Goal: Use online tool/utility: Utilize a website feature to perform a specific function

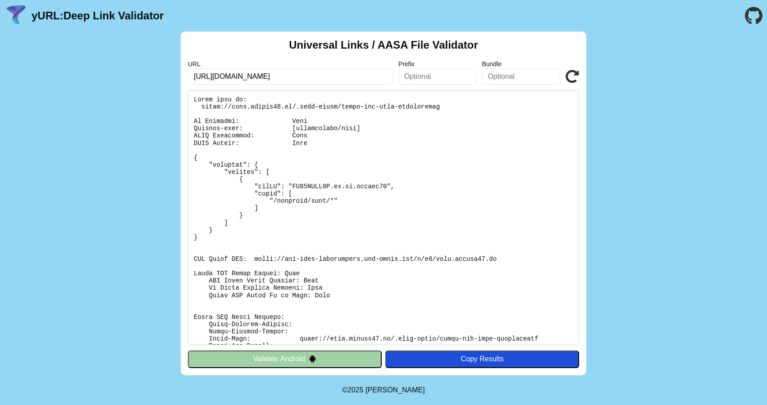
click at [194, 28] on header "yURL: Deep Link Validator" at bounding box center [383, 16] width 767 height 32
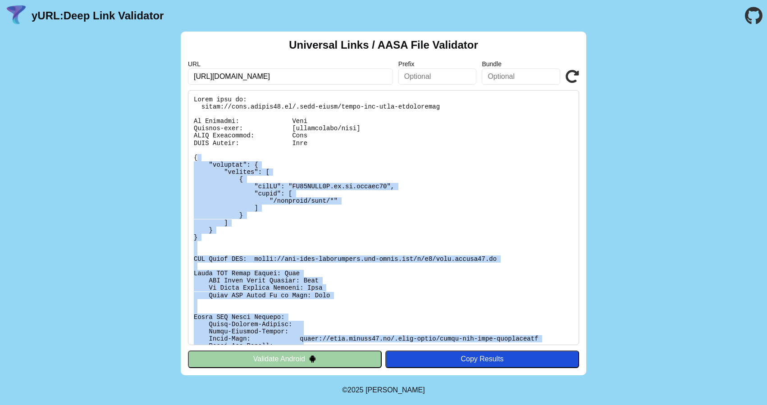
drag, startPoint x: 335, startPoint y: 336, endPoint x: 229, endPoint y: 159, distance: 206.3
click at [229, 159] on pre at bounding box center [383, 217] width 391 height 255
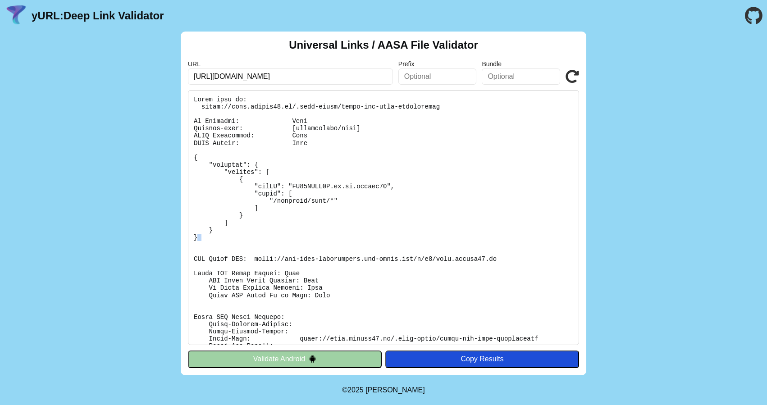
drag, startPoint x: 206, startPoint y: 236, endPoint x: 189, endPoint y: 247, distance: 20.5
click at [189, 247] on pre at bounding box center [383, 217] width 391 height 255
click at [210, 244] on pre at bounding box center [383, 217] width 391 height 255
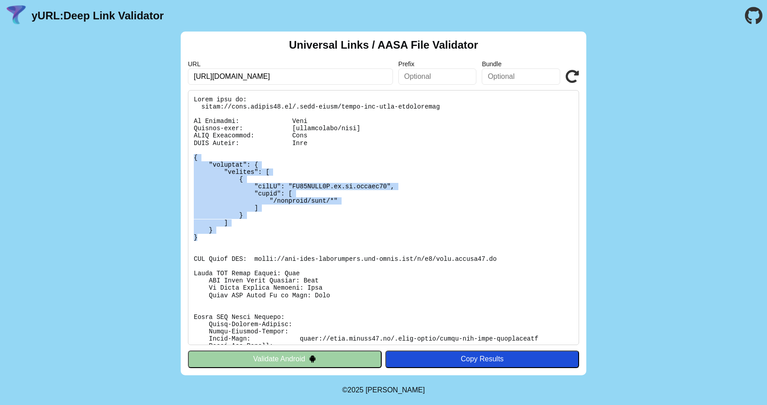
drag, startPoint x: 209, startPoint y: 238, endPoint x: 190, endPoint y: 158, distance: 81.9
click at [190, 158] on pre at bounding box center [383, 217] width 391 height 255
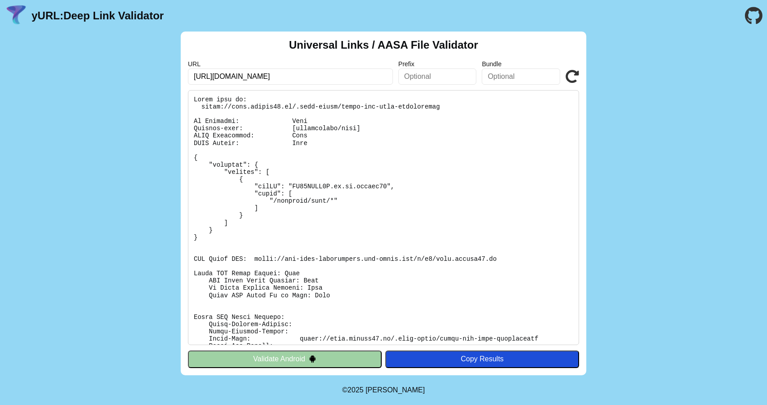
click at [274, 178] on pre at bounding box center [383, 217] width 391 height 255
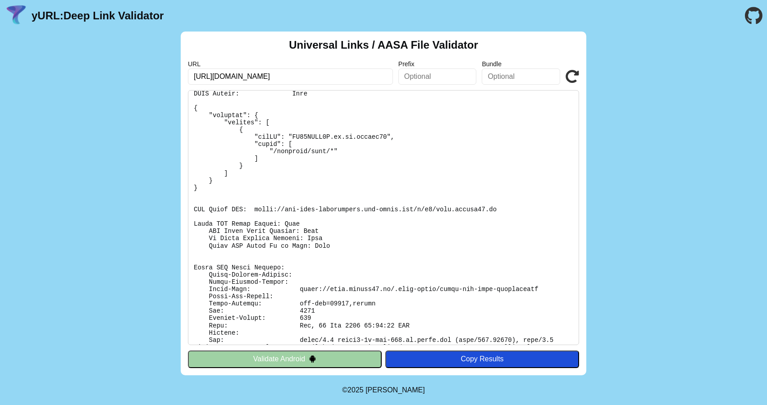
scroll to position [76, 0]
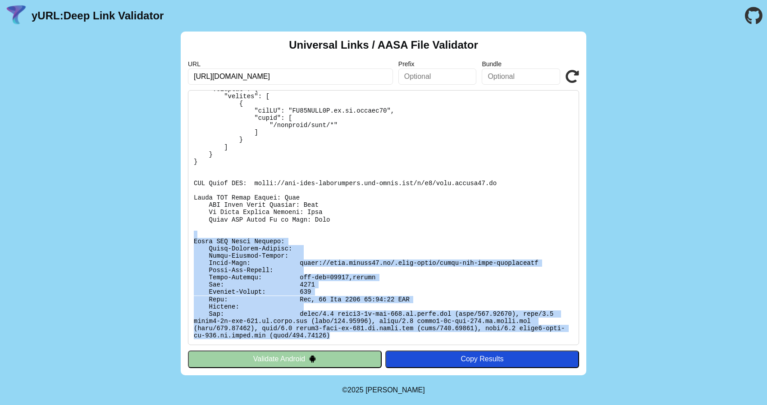
drag, startPoint x: 337, startPoint y: 338, endPoint x: 210, endPoint y: 237, distance: 162.3
click at [210, 237] on pre at bounding box center [383, 217] width 391 height 255
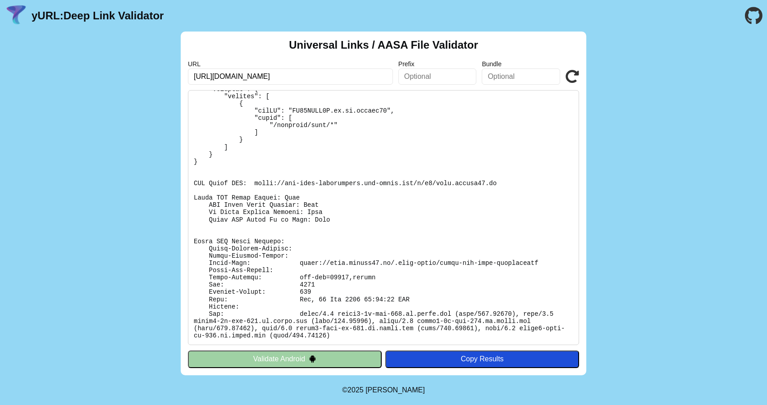
click at [254, 225] on pre at bounding box center [383, 217] width 391 height 255
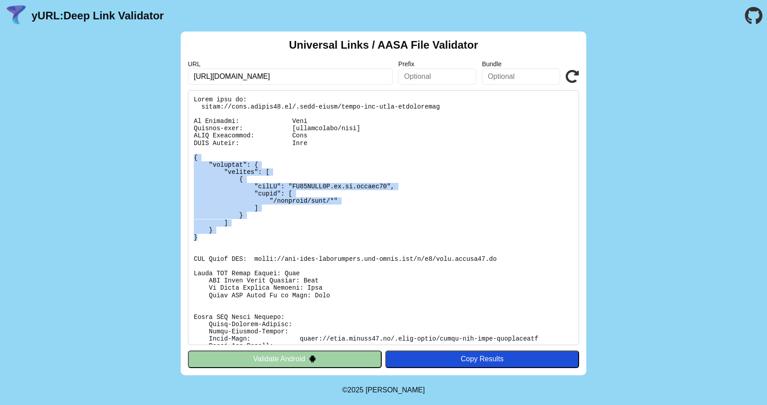
drag, startPoint x: 220, startPoint y: 238, endPoint x: 184, endPoint y: 160, distance: 86.1
click at [184, 160] on div "Universal Links / AASA File Validator URL https://next.privat24.ua/ Prefix Bund…" at bounding box center [384, 204] width 406 height 344
click at [234, 174] on pre at bounding box center [383, 217] width 391 height 255
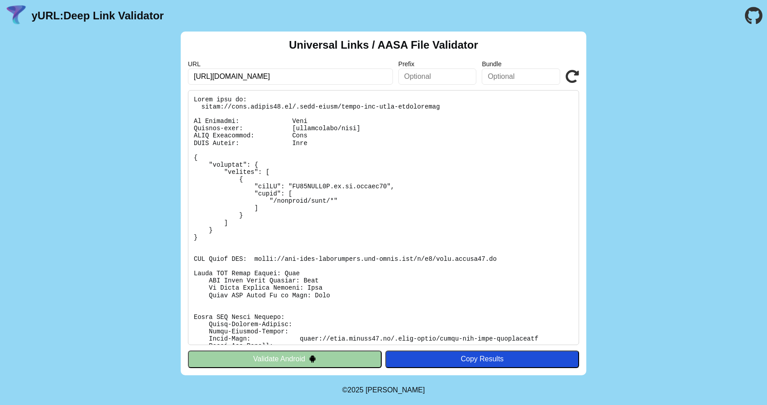
click at [255, 362] on button "Validate Android" at bounding box center [285, 359] width 194 height 17
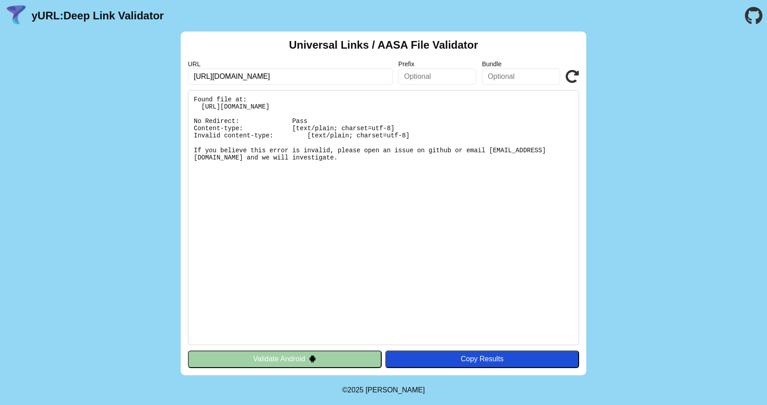
click at [571, 73] on icon at bounding box center [573, 77] width 14 height 14
drag, startPoint x: 427, startPoint y: 133, endPoint x: 330, endPoint y: 143, distance: 97.3
click at [330, 143] on pre "Found file at: https://chargex.net/.well-known/apple-app-site-association No Re…" at bounding box center [383, 217] width 391 height 255
drag, startPoint x: 330, startPoint y: 143, endPoint x: 216, endPoint y: 178, distance: 119.0
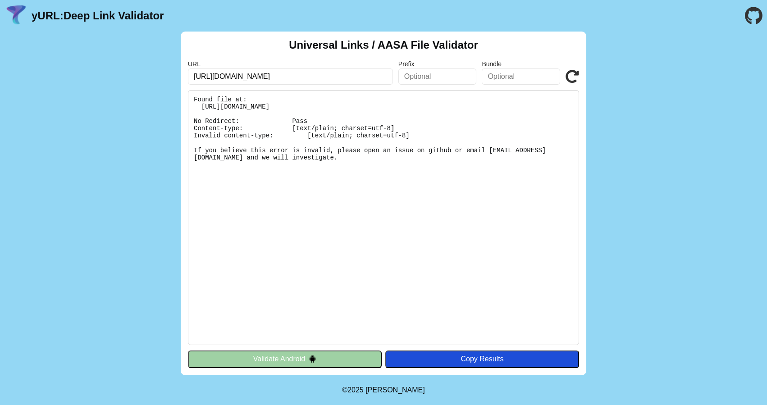
click at [216, 178] on pre "Found file at: [URL][DOMAIN_NAME] No Redirect: Pass Content-type: [text/plain; …" at bounding box center [383, 217] width 391 height 255
click at [216, 178] on pre "Found file at: https://chargex.net/.well-known/apple-app-site-association No Re…" at bounding box center [383, 217] width 391 height 255
drag, startPoint x: 278, startPoint y: 143, endPoint x: 195, endPoint y: 141, distance: 82.5
click at [195, 141] on pre "Found file at: https://chargex.net/.well-known/apple-app-site-association No Re…" at bounding box center [383, 217] width 391 height 255
drag, startPoint x: 195, startPoint y: 140, endPoint x: 210, endPoint y: 184, distance: 46.0
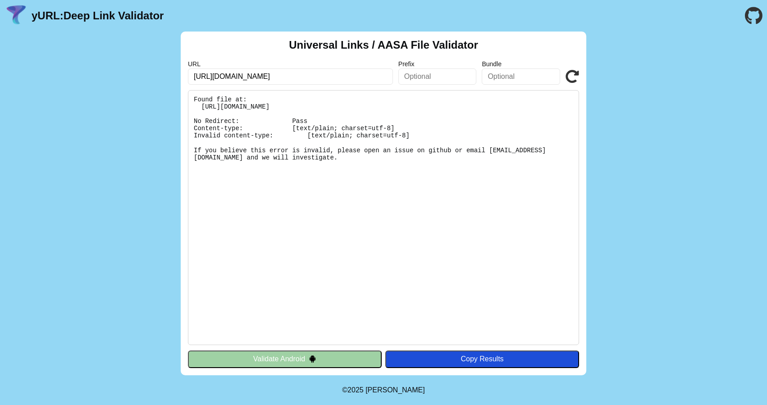
click at [210, 184] on pre "Found file at: https://chargex.net/.well-known/apple-app-site-association No Re…" at bounding box center [383, 217] width 391 height 255
click at [269, 353] on button "Validate Android" at bounding box center [285, 359] width 194 height 17
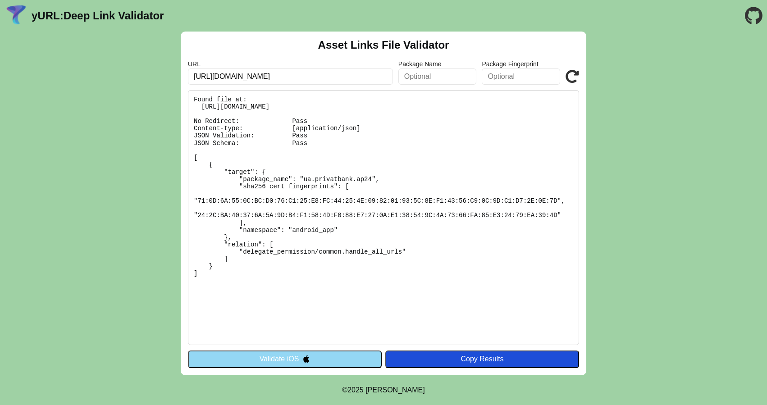
click at [251, 356] on button "Validate iOS" at bounding box center [285, 359] width 194 height 17
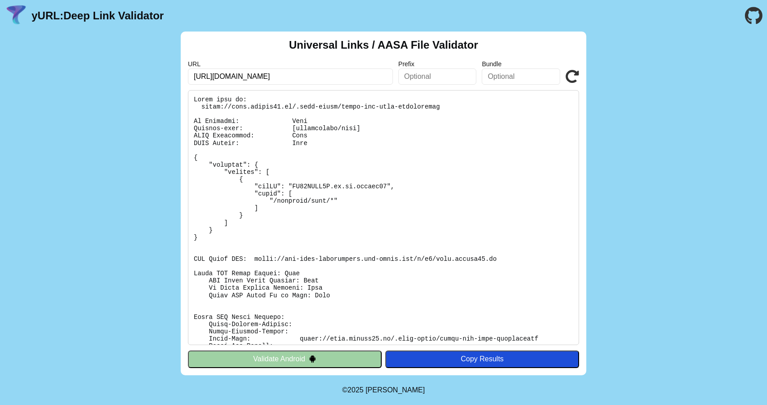
click at [250, 358] on button "Validate Android" at bounding box center [285, 359] width 194 height 17
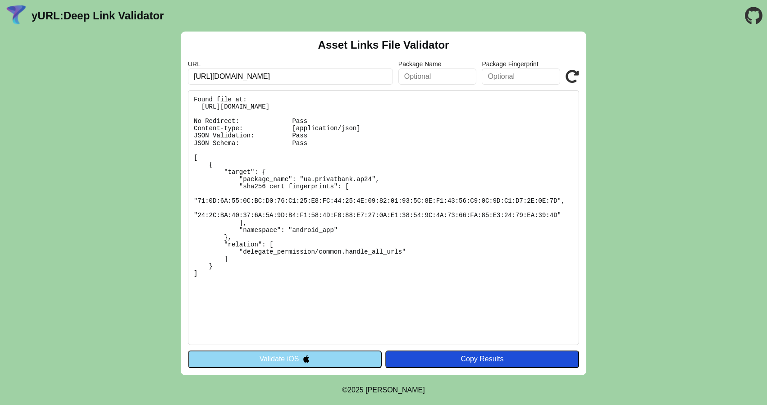
click at [249, 360] on button "Validate iOS" at bounding box center [285, 359] width 194 height 17
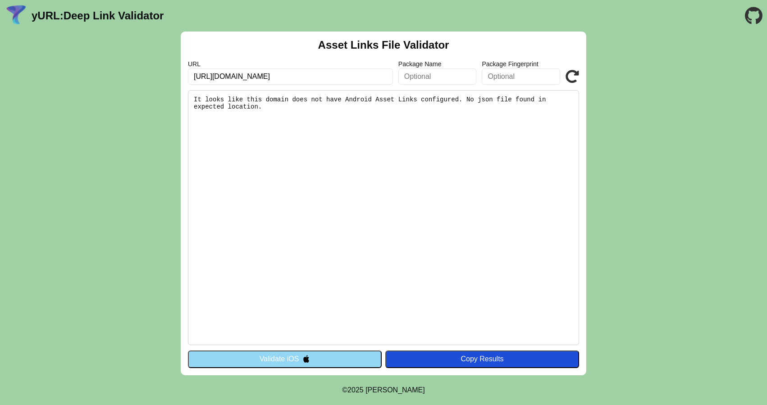
click at [264, 359] on button "Validate iOS" at bounding box center [285, 359] width 194 height 17
